Goal: Transaction & Acquisition: Purchase product/service

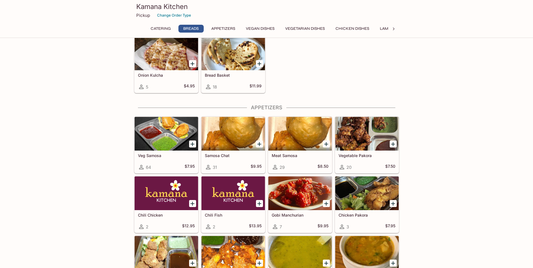
scroll to position [309, 0]
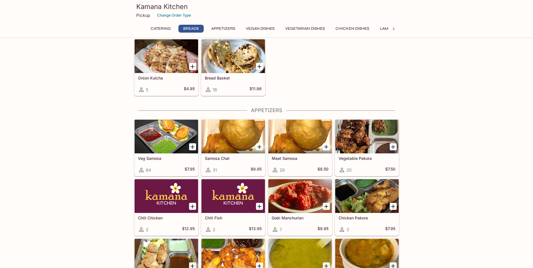
click at [193, 146] on icon "Add Veg Samosa" at bounding box center [193, 147] width 4 height 4
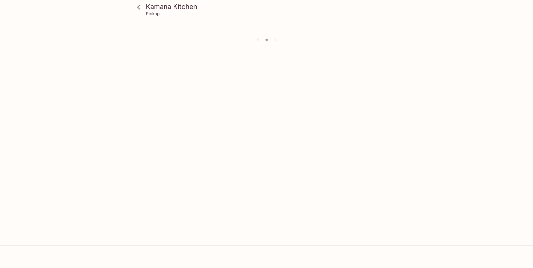
click at [193, 146] on div "Kamana Kitchen Pickup" at bounding box center [266, 183] width 533 height 268
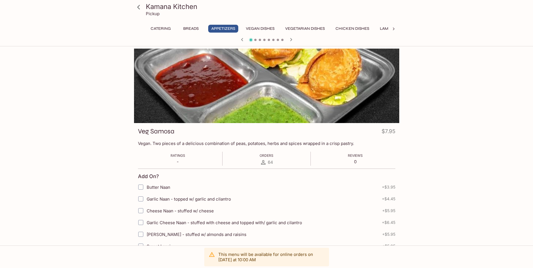
drag, startPoint x: 70, startPoint y: 94, endPoint x: 76, endPoint y: 97, distance: 6.2
click at [70, 94] on div "Kamana Kitchen Pickup Catering Breads Appetizers Vegan Dishes Vegetarian Dishes…" at bounding box center [266, 183] width 533 height 268
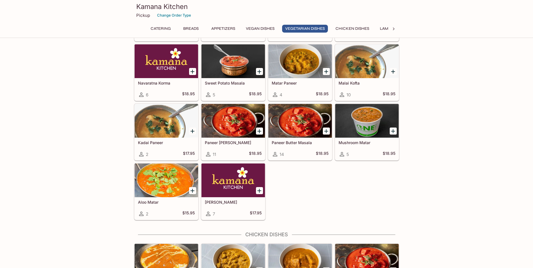
scroll to position [815, 0]
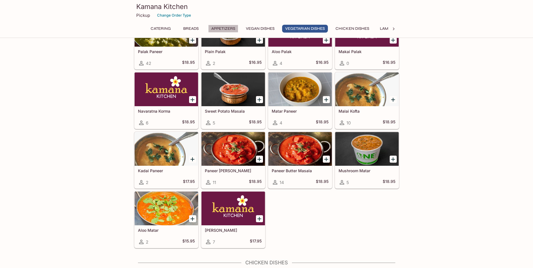
click at [224, 27] on button "Appetizers" at bounding box center [223, 29] width 30 height 8
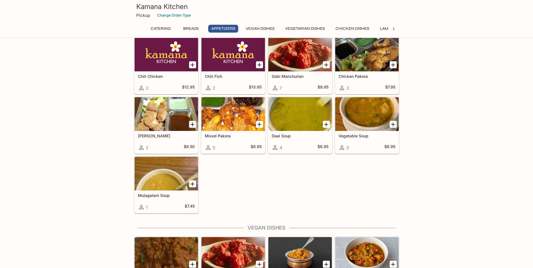
scroll to position [369, 0]
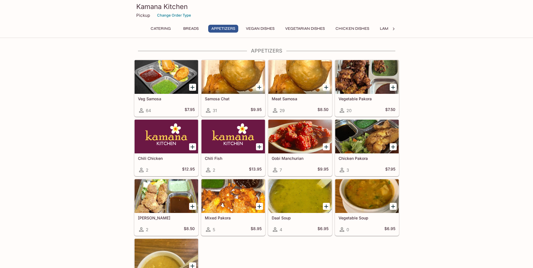
click at [233, 101] on div "Samosa Chat 31 $9.95" at bounding box center [233, 105] width 64 height 22
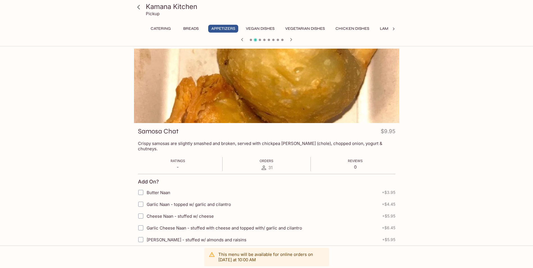
click at [98, 120] on div "Kamana Kitchen Pickup Catering Breads Appetizers Vegan Dishes Vegetarian Dishes…" at bounding box center [267, 230] width 360 height 363
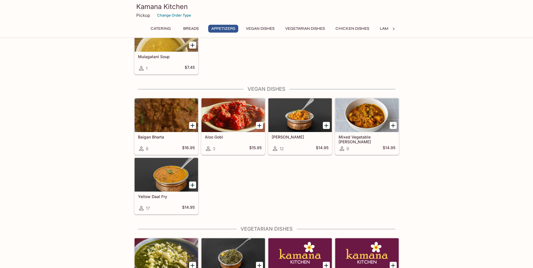
scroll to position [590, 0]
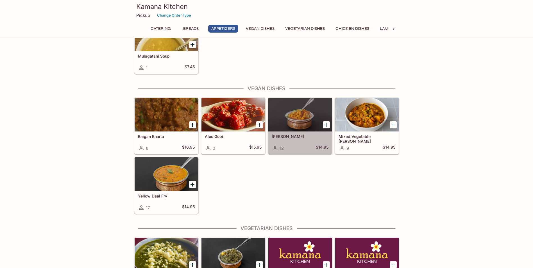
click at [301, 142] on div "[PERSON_NAME] 12 $14.95" at bounding box center [300, 143] width 64 height 22
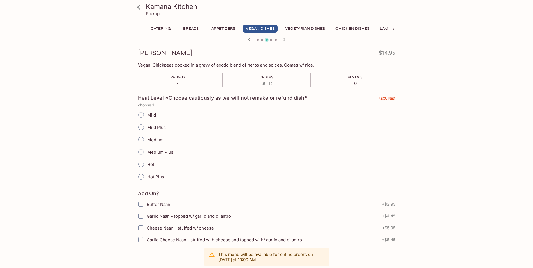
scroll to position [141, 0]
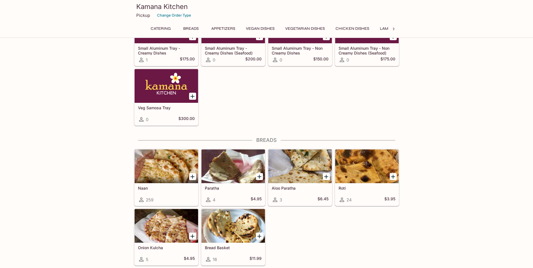
scroll to position [137, 0]
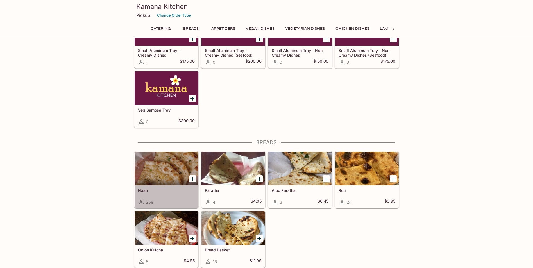
click at [182, 205] on div "Naan 259" at bounding box center [167, 196] width 64 height 22
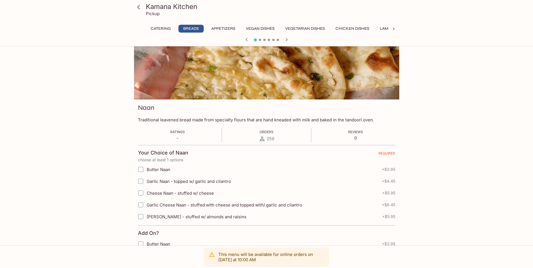
scroll to position [56, 0]
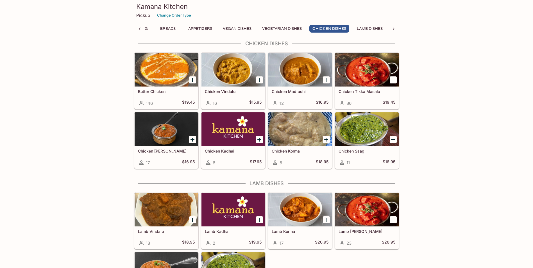
scroll to position [1062, 0]
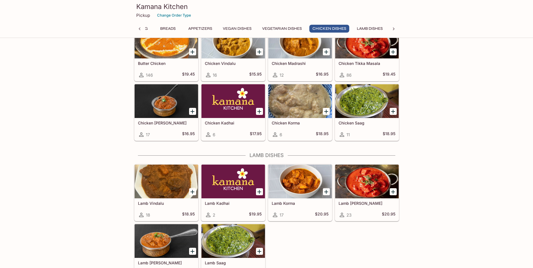
click at [173, 233] on div at bounding box center [167, 241] width 64 height 34
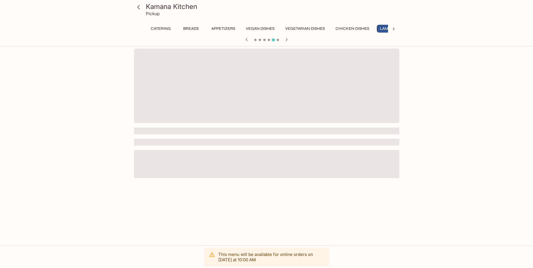
scroll to position [0, 23]
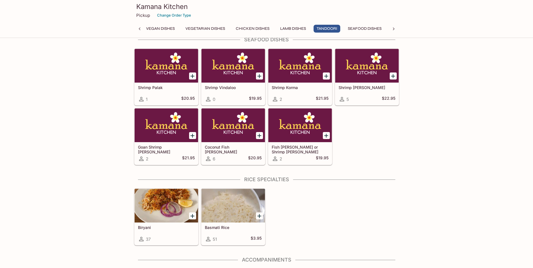
scroll to position [1402, 0]
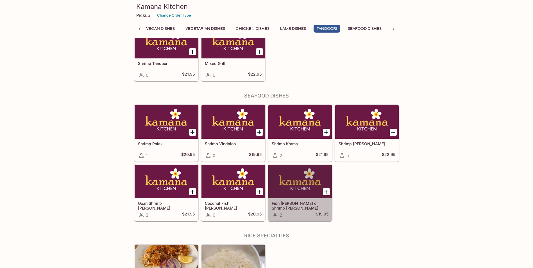
click at [291, 207] on div "Fish [PERSON_NAME] or Shrimp [PERSON_NAME] 2 $19.95" at bounding box center [300, 209] width 64 height 22
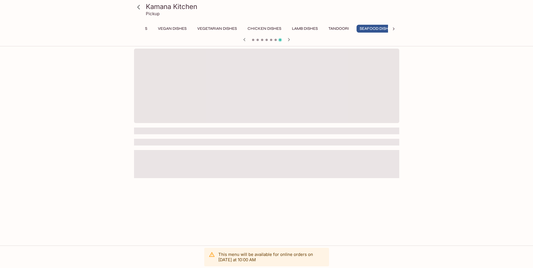
scroll to position [0, 100]
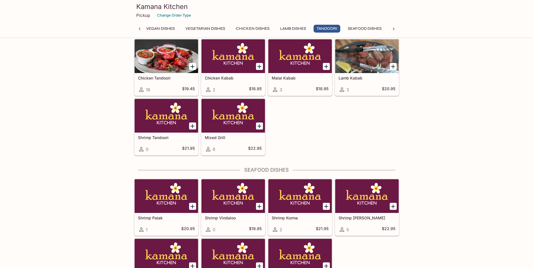
scroll to position [1317, 0]
